Goal: Task Accomplishment & Management: Manage account settings

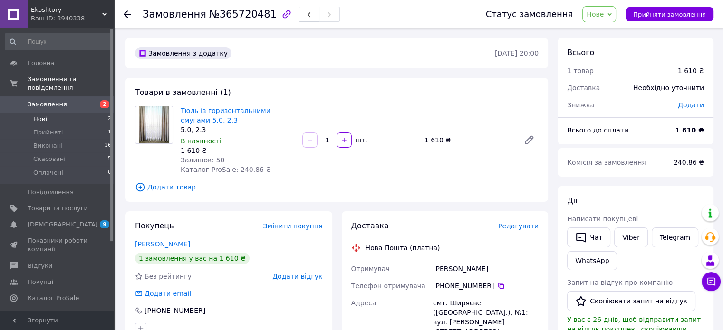
click at [57, 115] on li "Нові 2" at bounding box center [58, 119] width 117 height 13
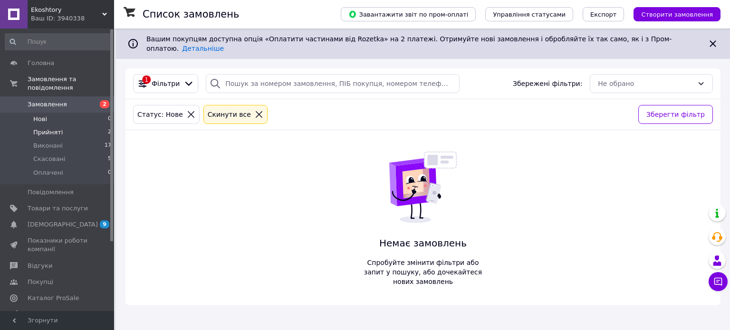
click at [81, 126] on li "Прийняті 2" at bounding box center [58, 132] width 117 height 13
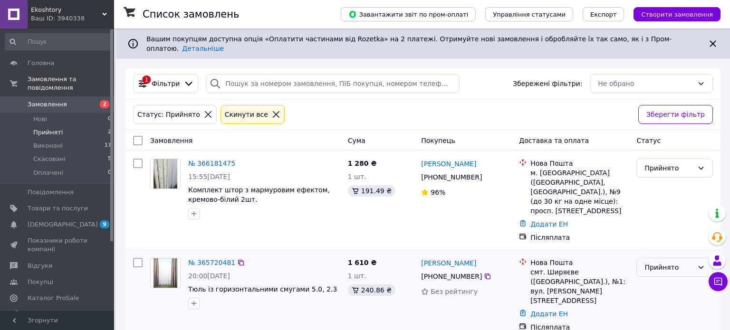
click at [661, 262] on div "Прийнято" at bounding box center [668, 267] width 49 height 10
click at [673, 290] on li "Скасовано" at bounding box center [675, 287] width 76 height 17
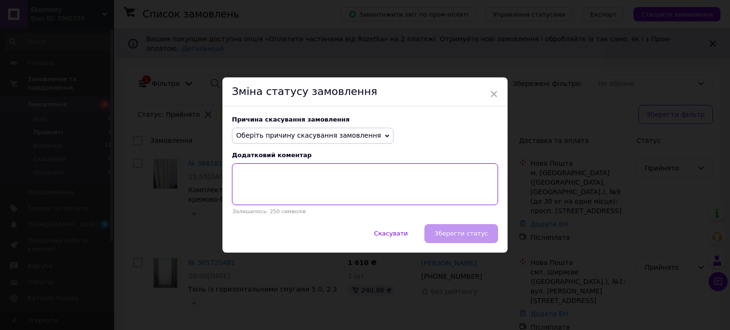
click at [287, 176] on textarea at bounding box center [365, 184] width 266 height 42
type textarea "немає в наявності"
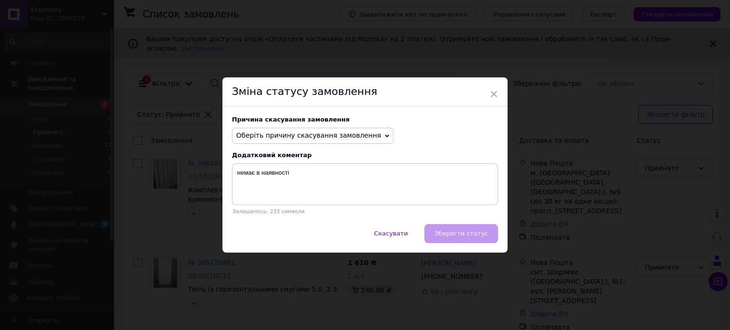
click at [460, 233] on div "Скасувати   Зберегти статус" at bounding box center [364, 238] width 285 height 29
click at [329, 132] on span "Оберіть причину скасування замовлення" at bounding box center [308, 136] width 145 height 8
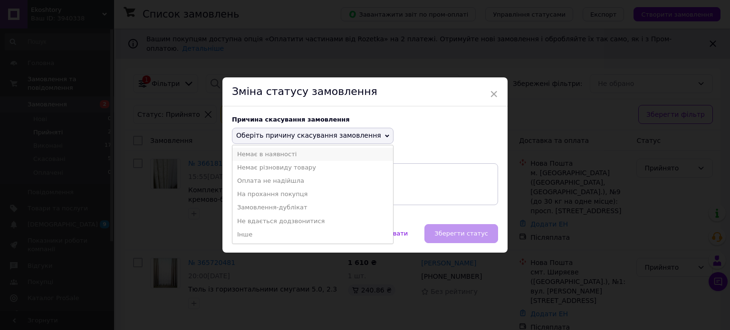
click at [286, 155] on li "Немає в наявності" at bounding box center [312, 154] width 161 height 13
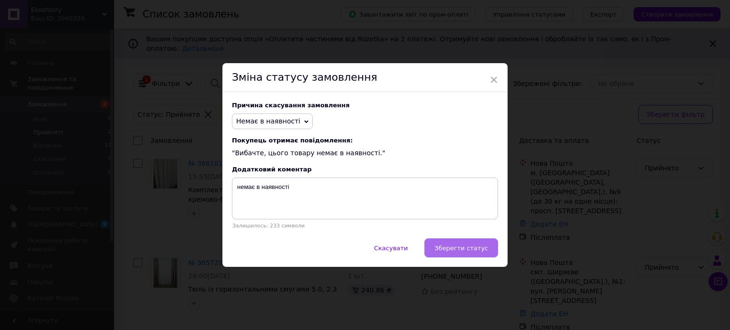
click at [448, 249] on span "Зберегти статус" at bounding box center [461, 248] width 54 height 7
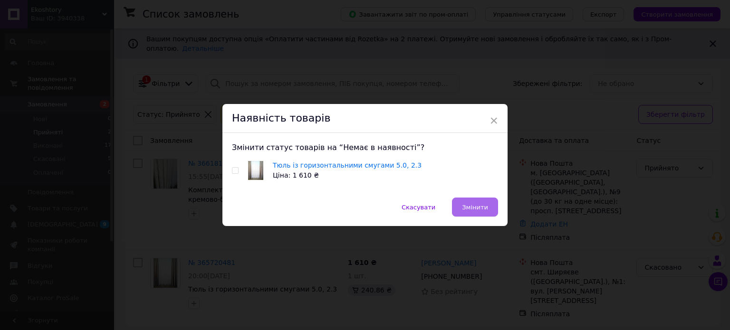
click at [479, 208] on span "Змінити" at bounding box center [475, 207] width 26 height 7
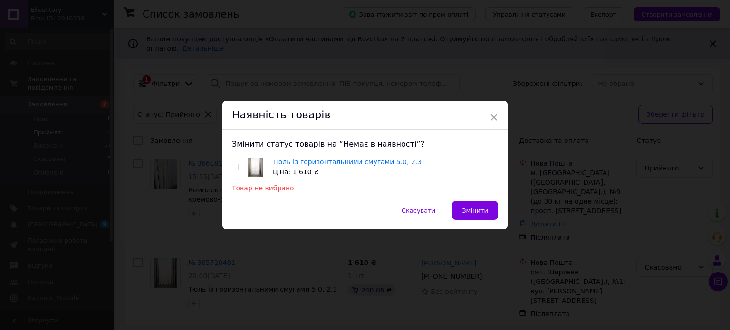
click at [240, 172] on div "Тюль із горизонтальними смугами 5.0, 2.3 Ціна: 1 610 ₴" at bounding box center [365, 167] width 266 height 20
click at [236, 169] on input "checkbox" at bounding box center [235, 167] width 6 height 6
checkbox input "true"
click at [476, 210] on span "Змінити" at bounding box center [475, 210] width 26 height 7
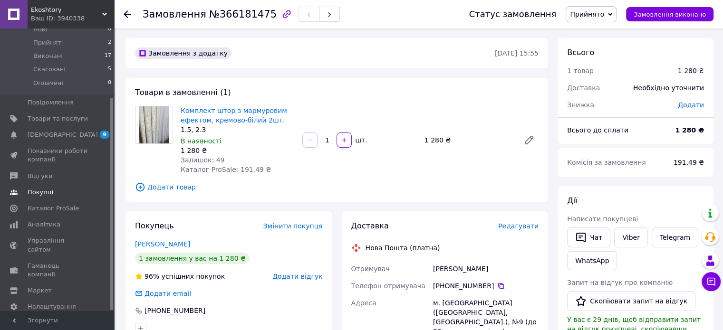
scroll to position [92, 0]
click at [72, 259] on span "Гаманець компанії" at bounding box center [58, 267] width 60 height 17
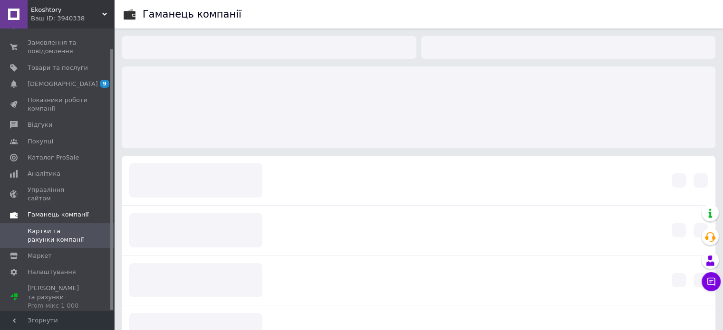
scroll to position [21, 0]
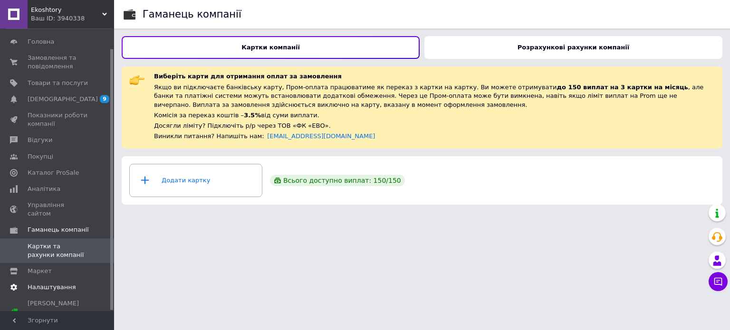
click at [58, 283] on span "Налаштування" at bounding box center [52, 287] width 48 height 9
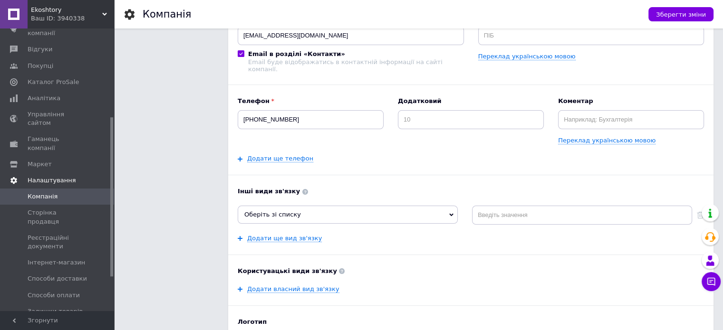
scroll to position [164, 0]
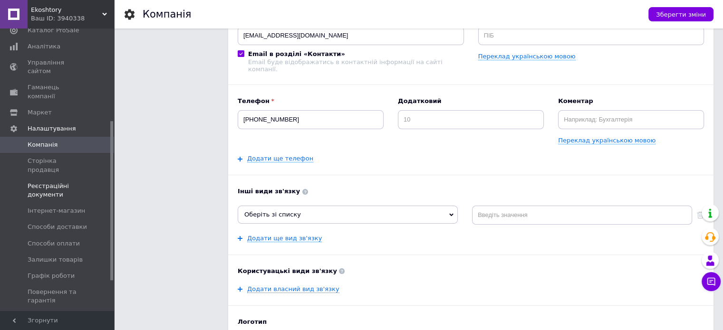
click at [73, 182] on span "Реєстраційні документи" at bounding box center [58, 190] width 60 height 17
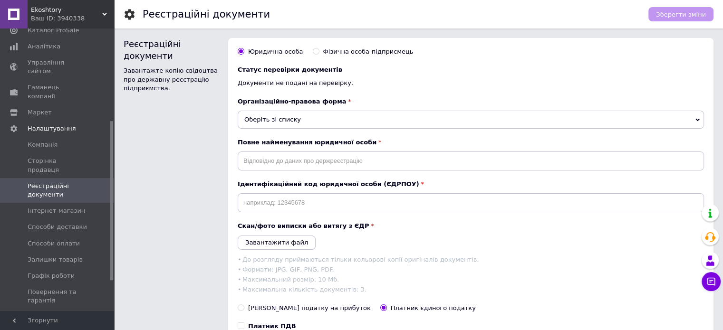
click at [378, 51] on div "Фізична особа-підприємець" at bounding box center [368, 52] width 90 height 9
click at [319, 51] on input "Фізична особа-підприємець" at bounding box center [316, 51] width 6 height 6
radio input "true"
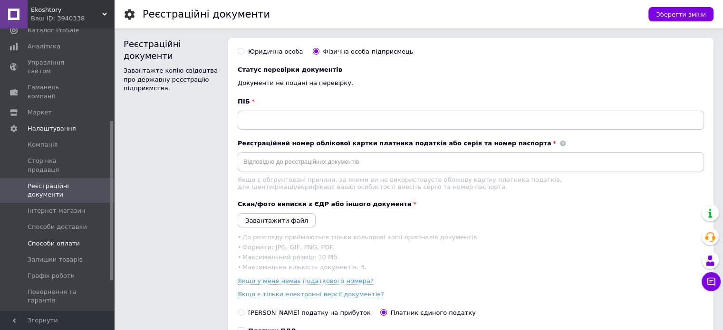
click at [55, 240] on span "Способи оплати" at bounding box center [54, 244] width 52 height 9
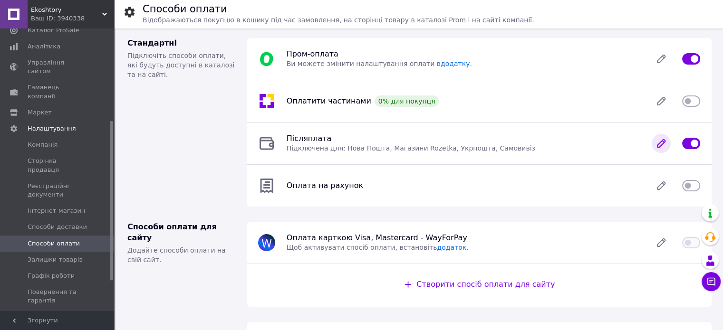
click at [660, 147] on icon at bounding box center [661, 144] width 8 height 8
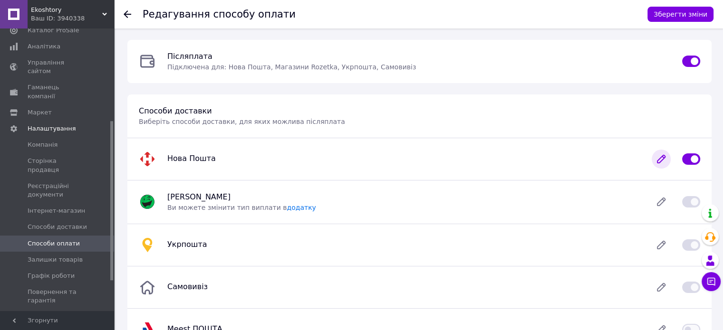
click at [661, 163] on icon at bounding box center [660, 159] width 19 height 19
